Goal: Information Seeking & Learning: Learn about a topic

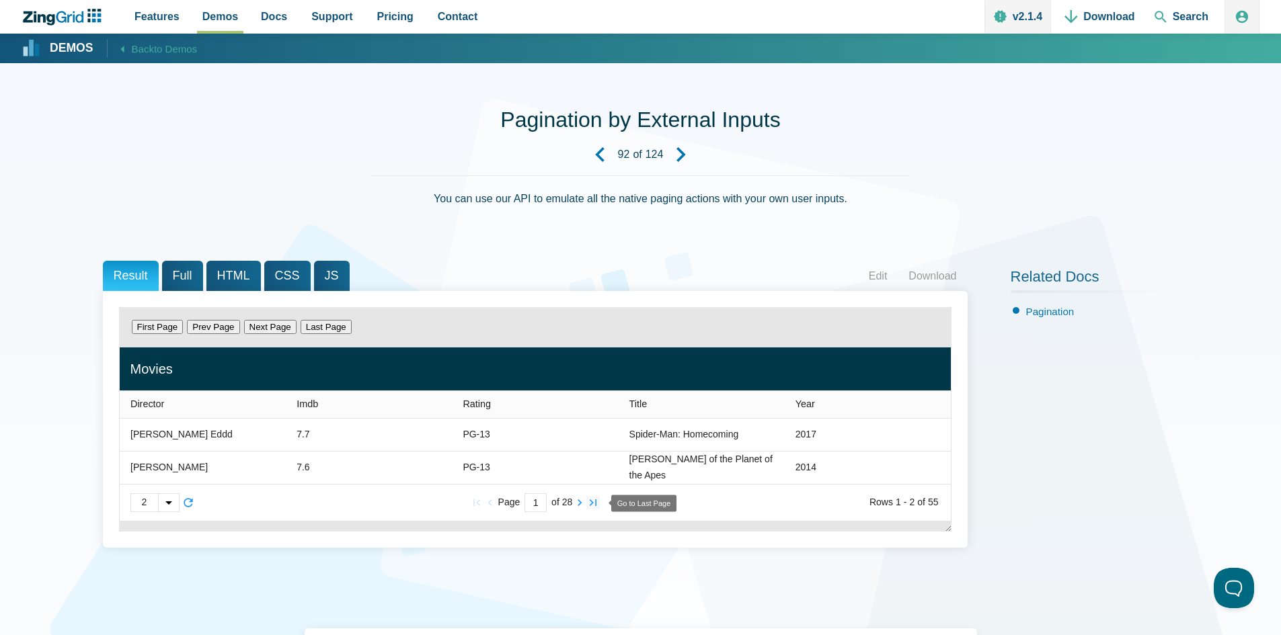
click at [596, 504] on zg-icon "lastpage" at bounding box center [592, 502] width 13 height 13
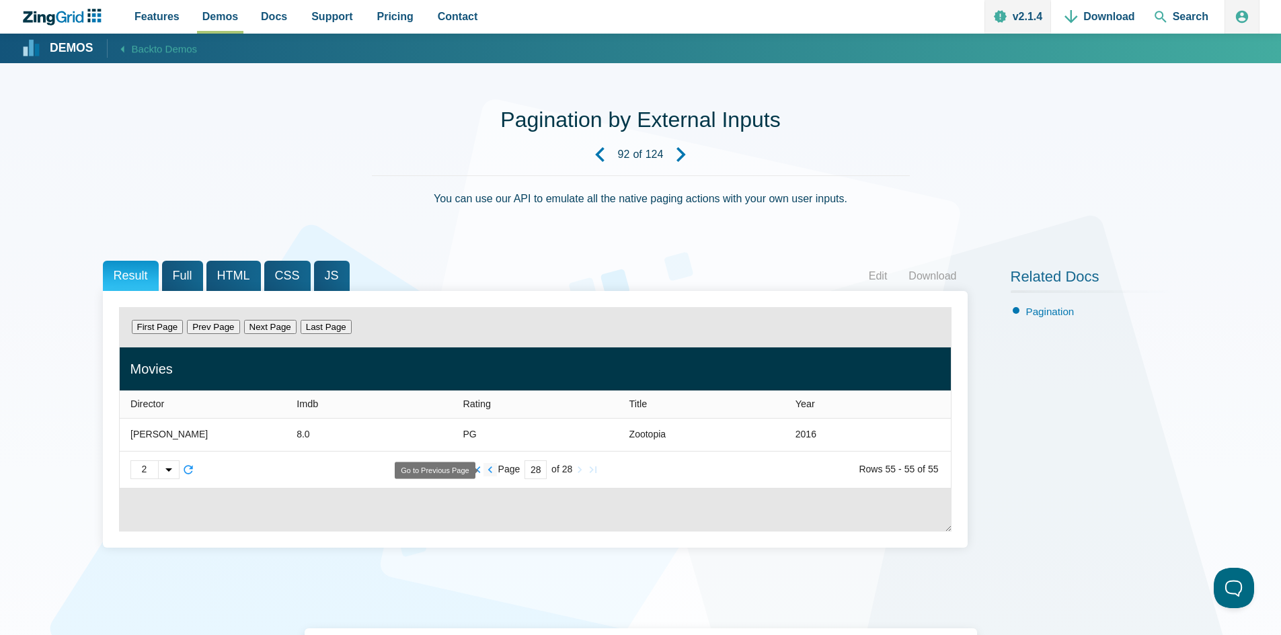
click at [492, 471] on zg-icon "prevpage" at bounding box center [489, 469] width 13 height 13
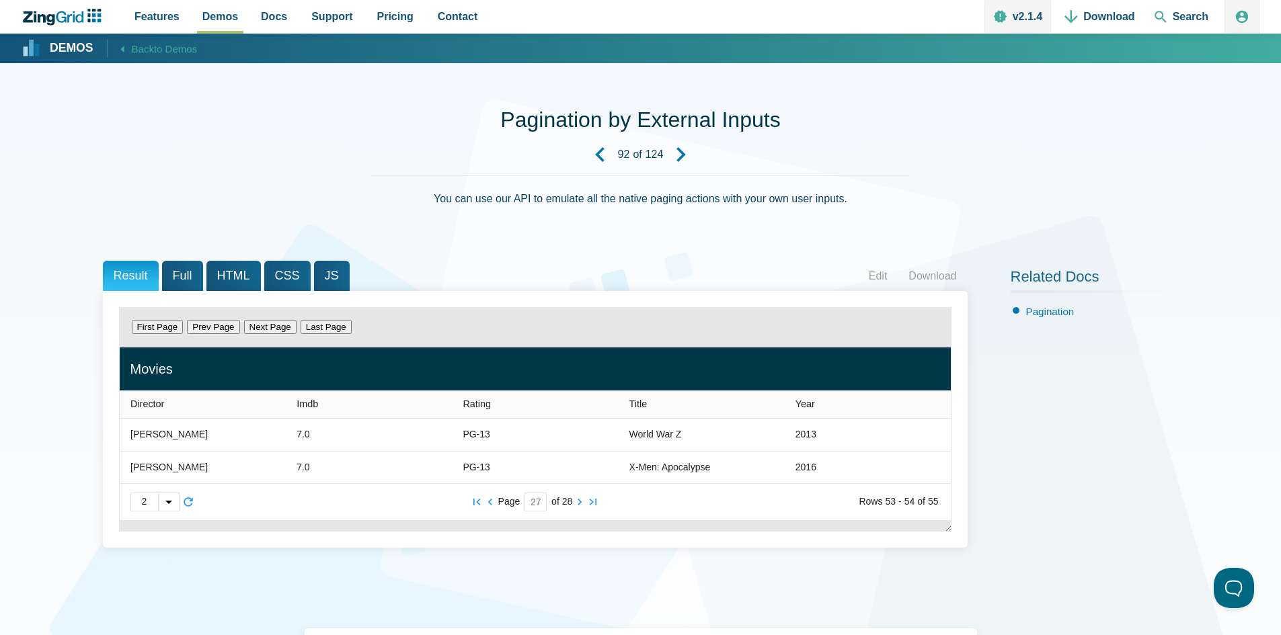
click at [535, 504] on input "27" at bounding box center [536, 502] width 22 height 19
type input "2"
type zg-input "2"
click at [278, 279] on span "CSS" at bounding box center [287, 276] width 46 height 30
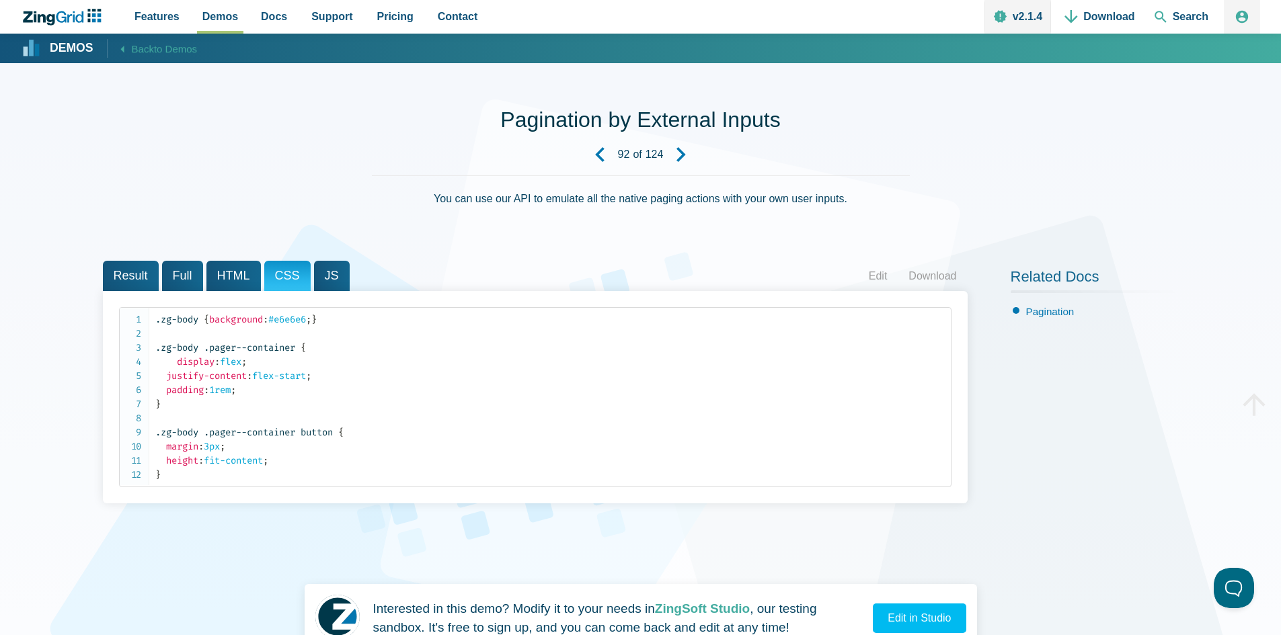
click at [324, 272] on span "JS" at bounding box center [332, 276] width 36 height 30
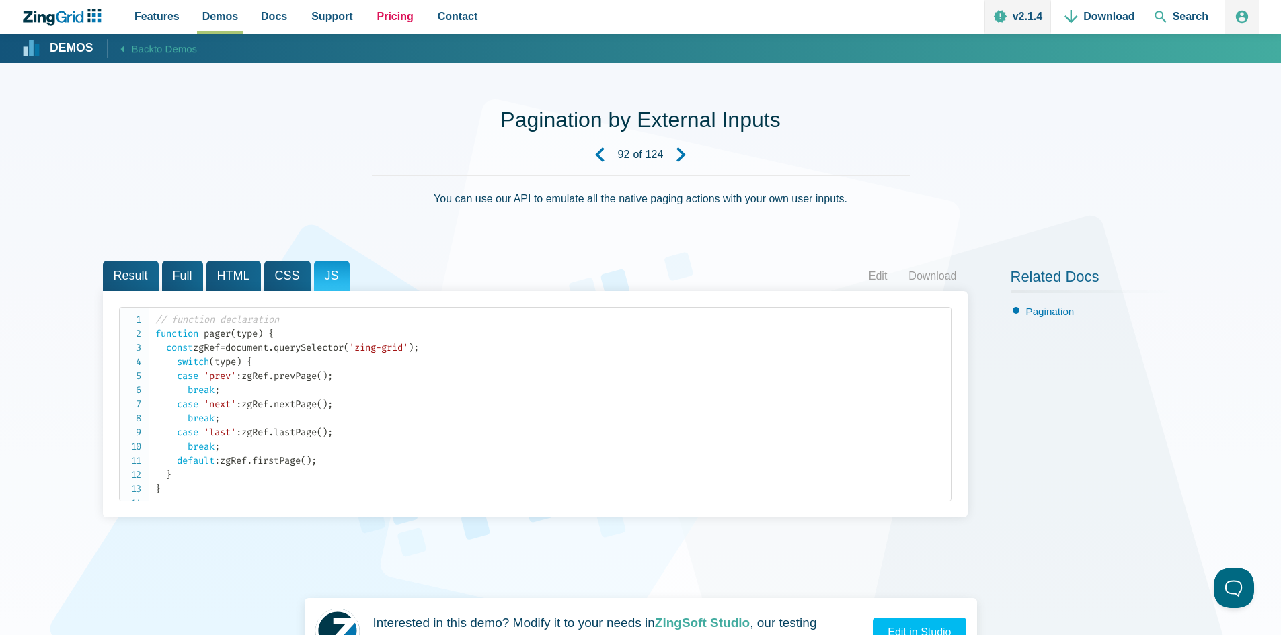
click at [390, 17] on span "Pricing" at bounding box center [395, 16] width 36 height 18
